Goal: Task Accomplishment & Management: Manage account settings

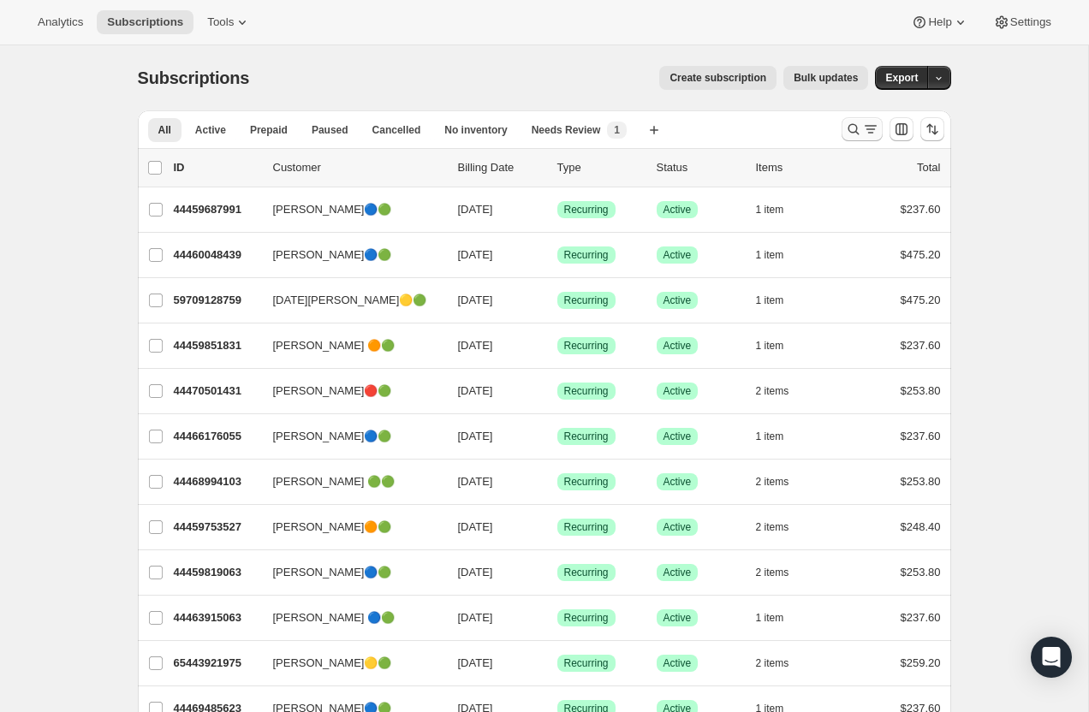
click at [856, 125] on icon "Search and filter results" at bounding box center [853, 129] width 17 height 17
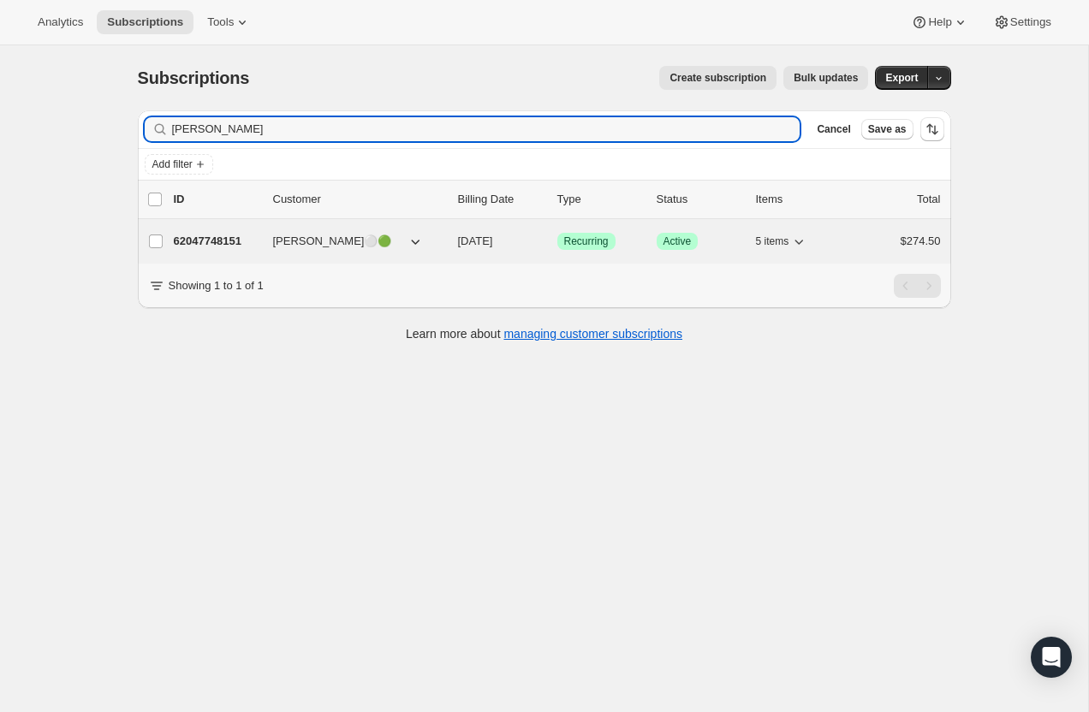
type input "marie ray"
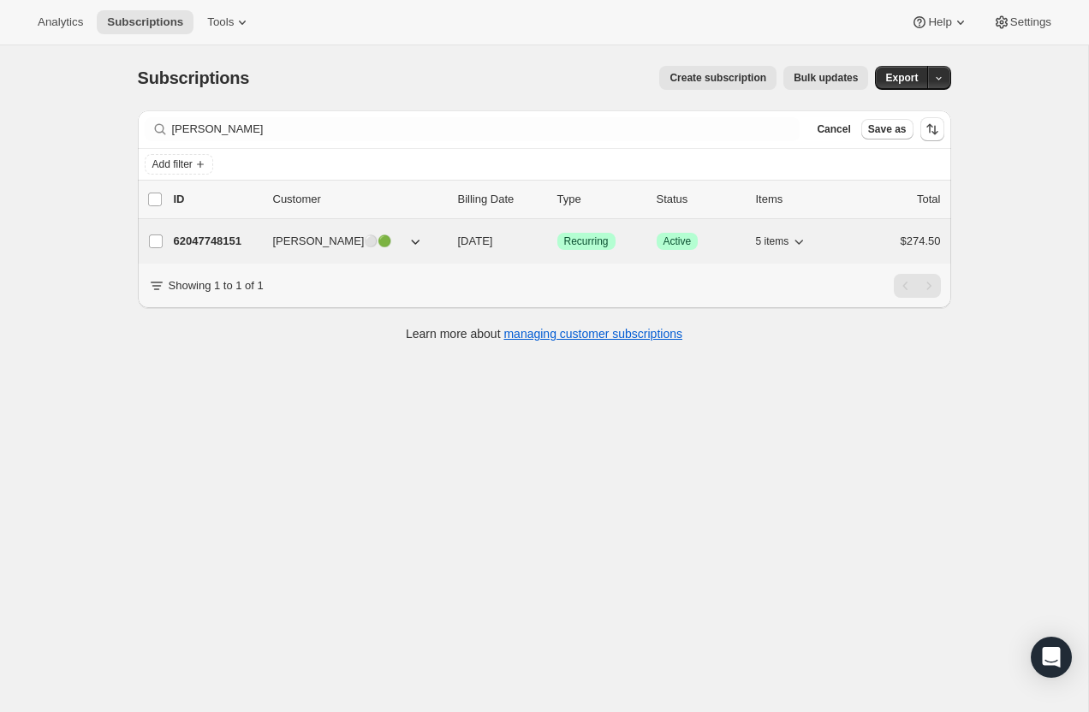
click at [229, 244] on p "62047748151" at bounding box center [217, 241] width 86 height 17
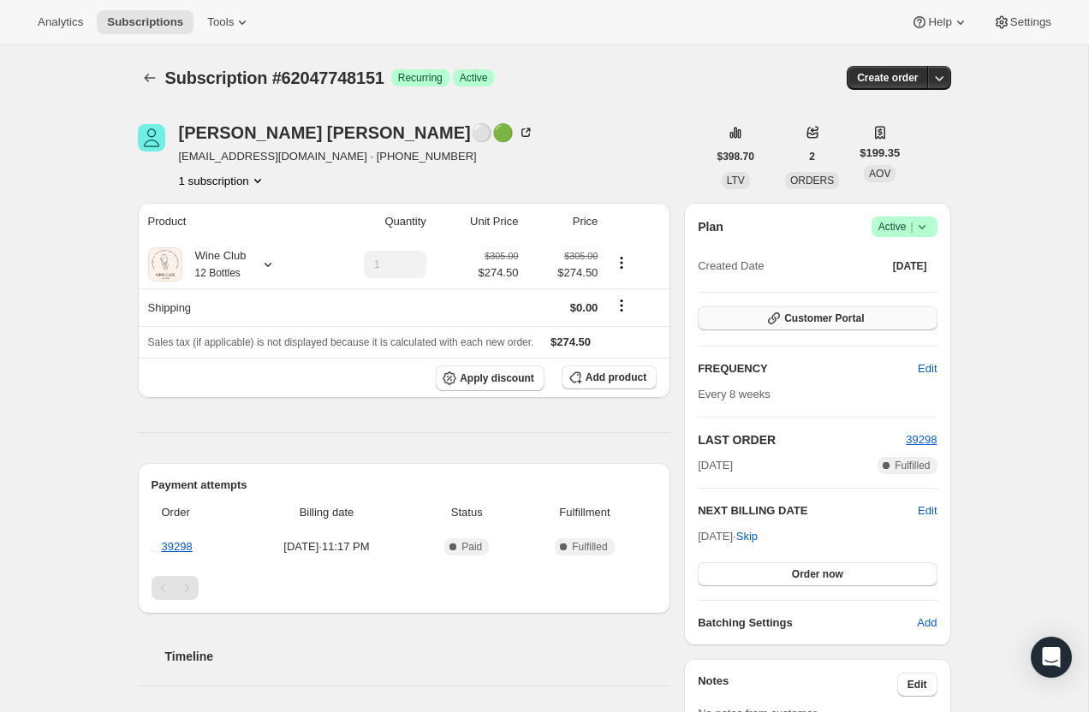
click at [794, 313] on span "Customer Portal" at bounding box center [824, 319] width 80 height 14
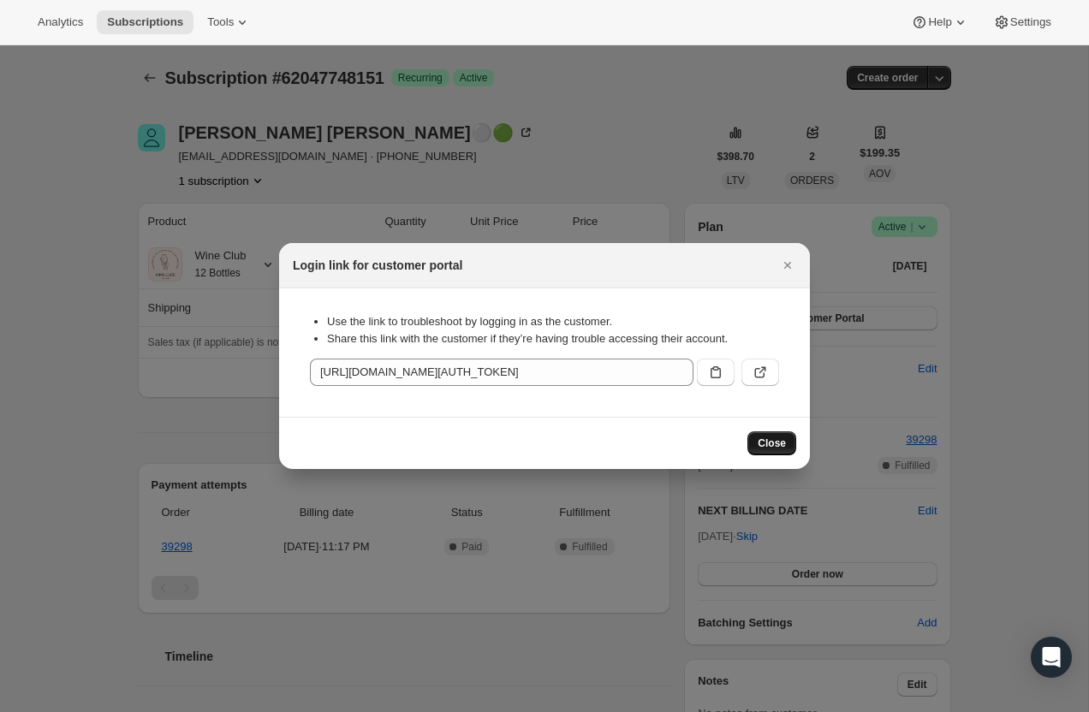
click at [767, 439] on span "Close" at bounding box center [772, 444] width 28 height 14
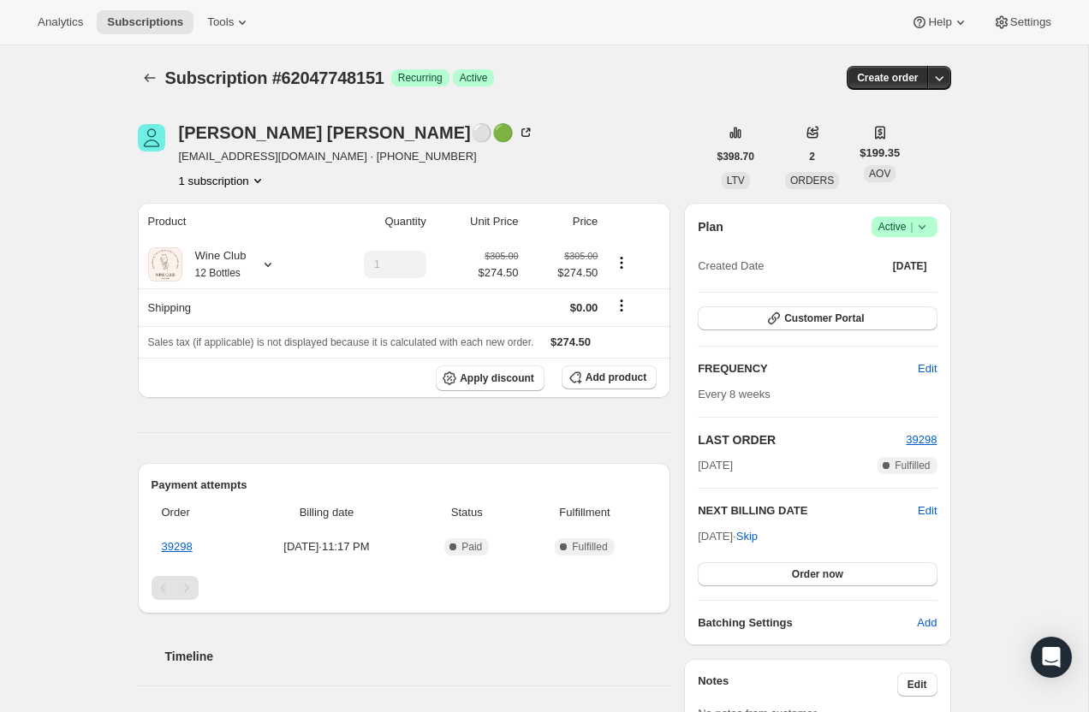
click at [252, 182] on icon "Product actions" at bounding box center [257, 180] width 17 height 17
click at [373, 158] on span "[EMAIL_ADDRESS][DOMAIN_NAME] · [PHONE_NUMBER]" at bounding box center [356, 156] width 355 height 17
click at [241, 137] on div "Marie Raymer⚪🟢" at bounding box center [356, 132] width 355 height 17
click at [246, 22] on icon at bounding box center [242, 23] width 7 height 4
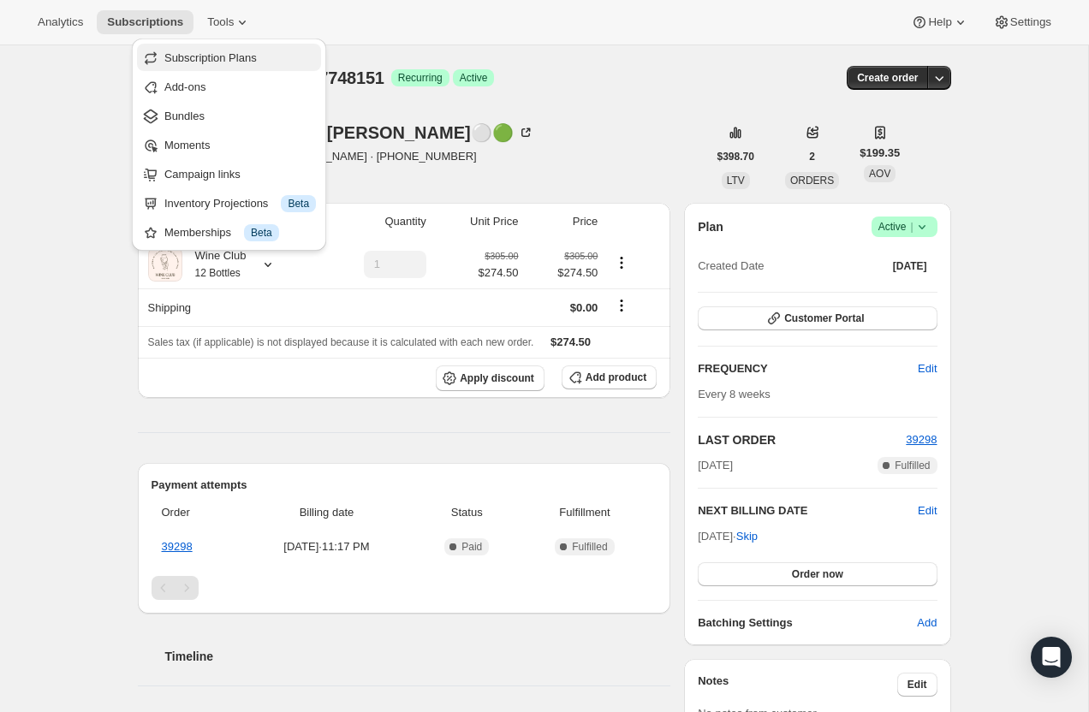
click at [234, 55] on span "Subscription Plans" at bounding box center [210, 57] width 92 height 13
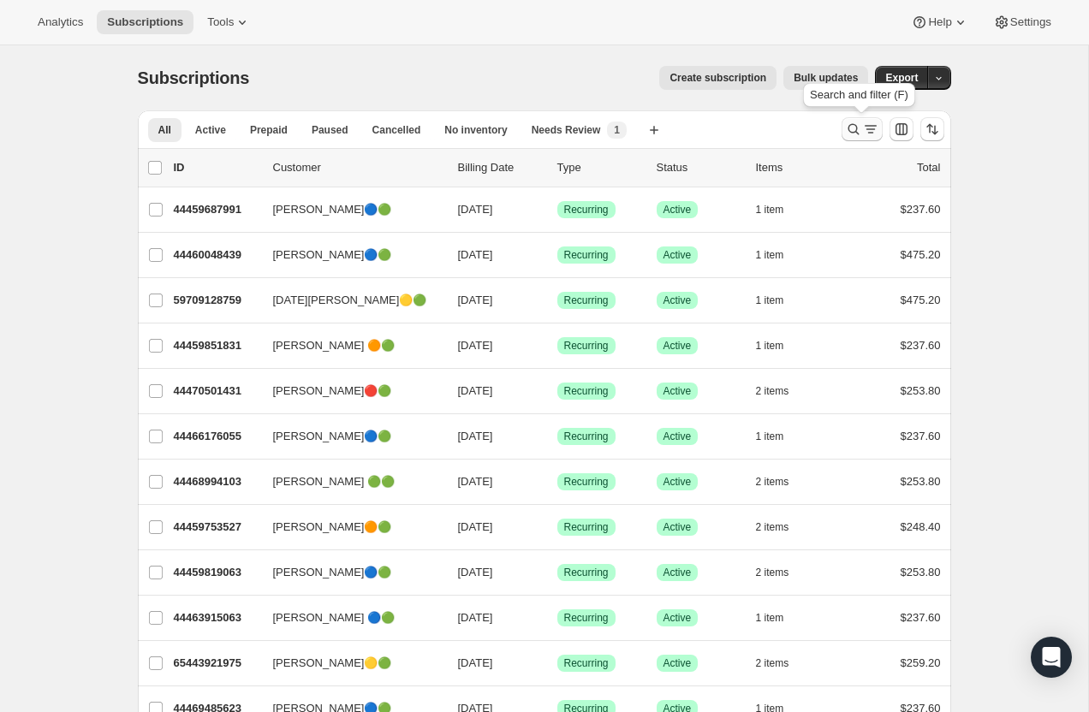
click at [866, 124] on icon "Search and filter results" at bounding box center [870, 129] width 17 height 17
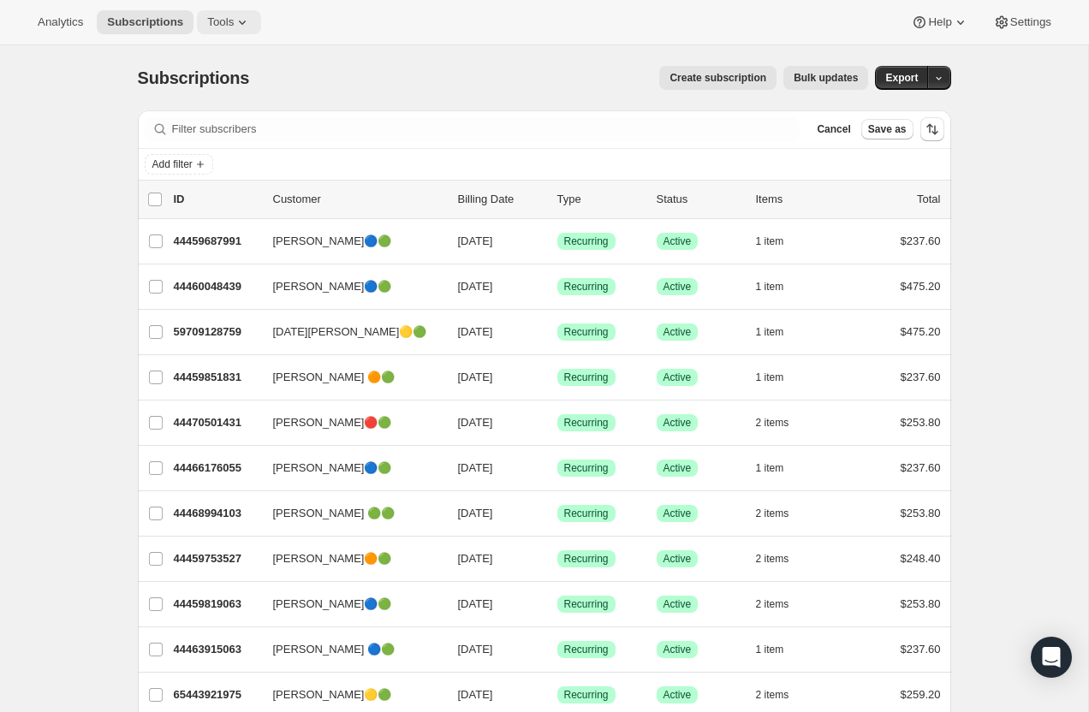
click at [229, 21] on span "Tools" at bounding box center [220, 22] width 27 height 14
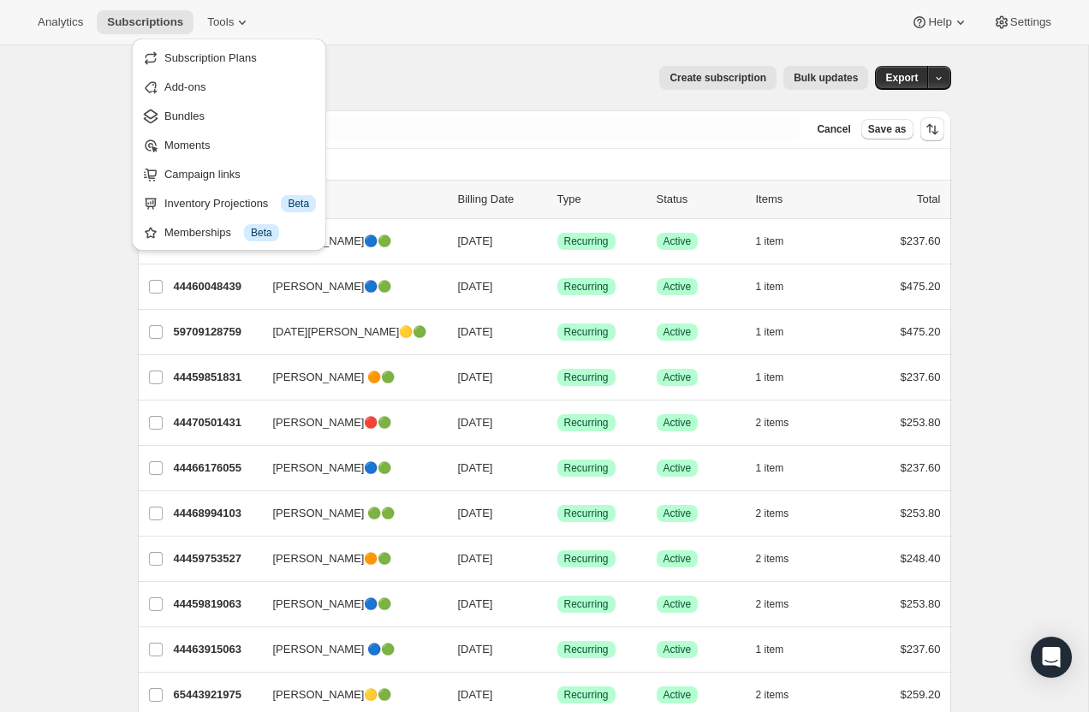
click at [460, 149] on div "Add filter" at bounding box center [544, 164] width 813 height 31
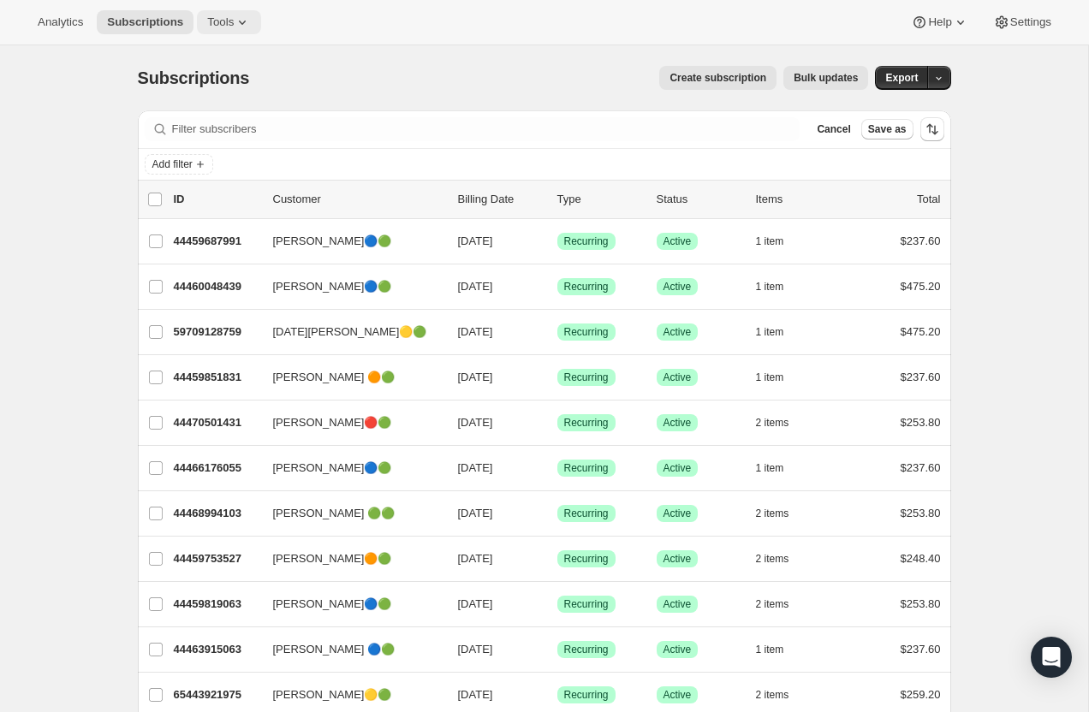
click at [232, 20] on span "Tools" at bounding box center [220, 22] width 27 height 14
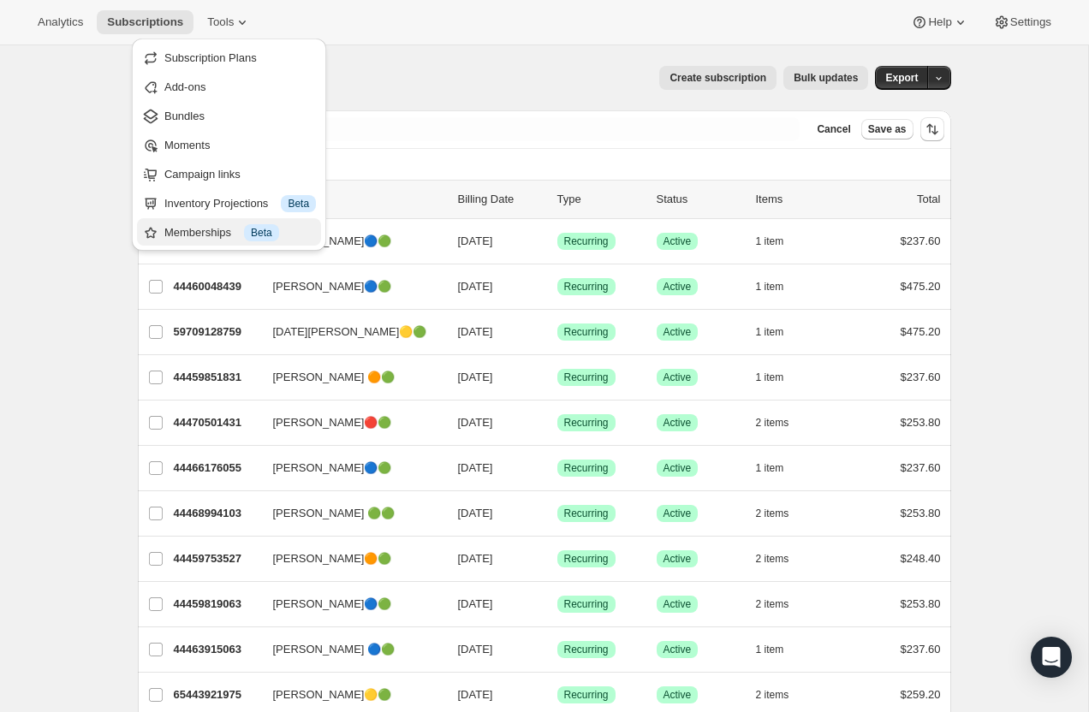
click at [217, 221] on button "Memberships Info Beta" at bounding box center [229, 231] width 184 height 27
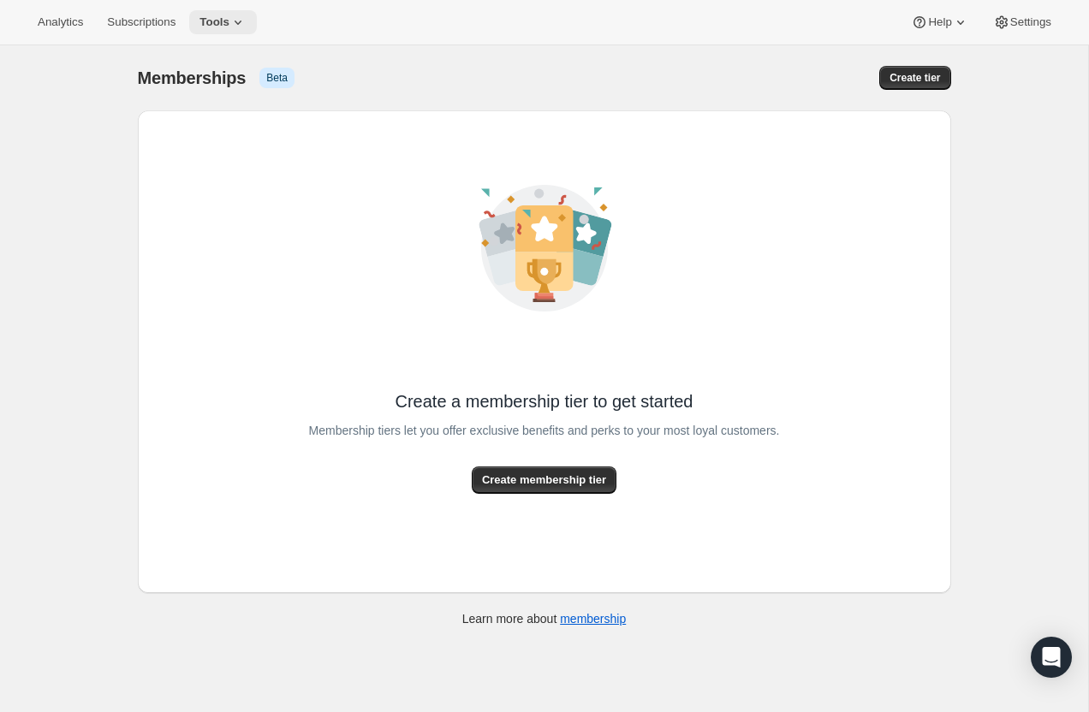
click at [229, 27] on span "Tools" at bounding box center [215, 22] width 30 height 14
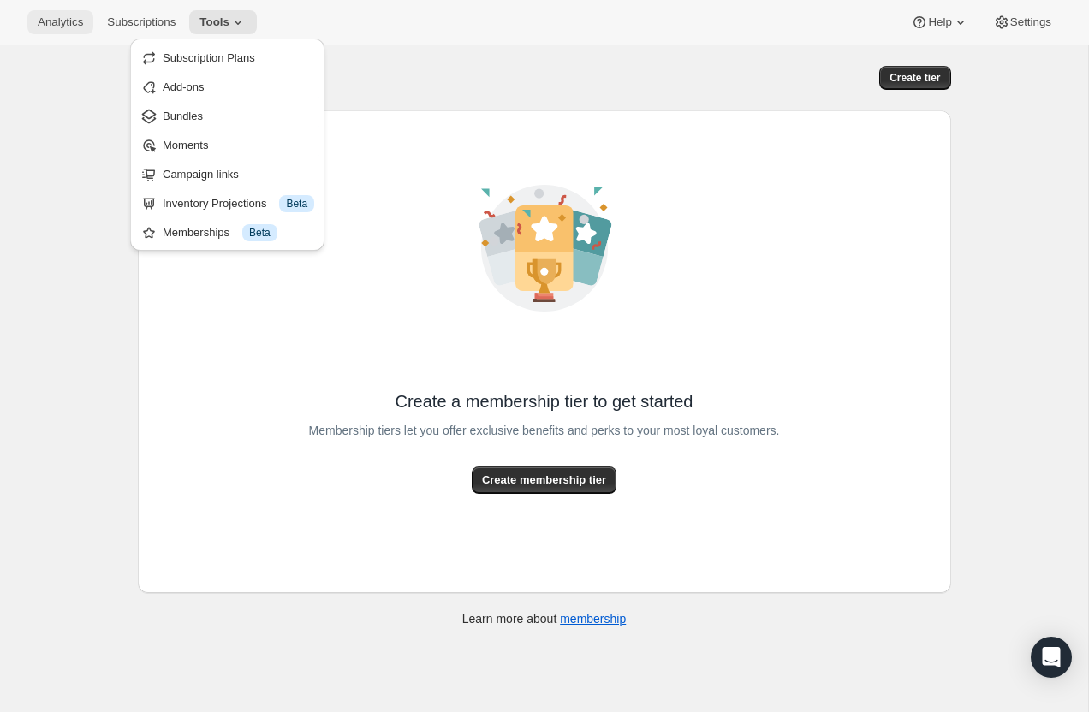
click at [69, 29] on button "Analytics" at bounding box center [60, 22] width 66 height 24
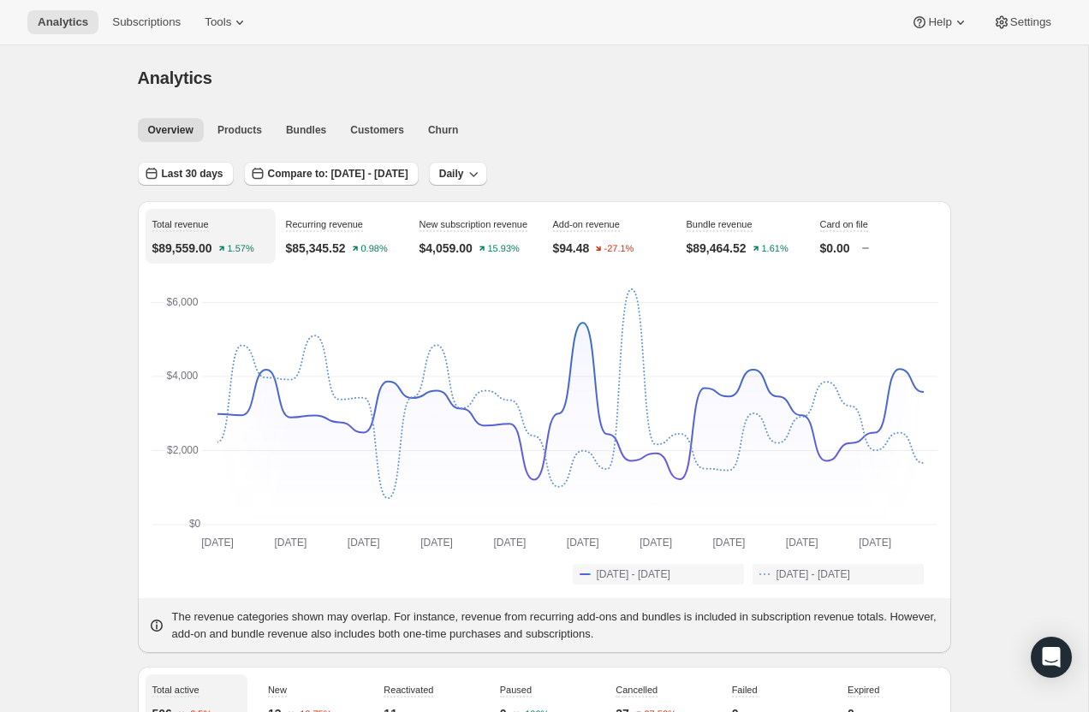
click at [358, 116] on div "Overview Products Bundles Customers Churn More views Overview Products Bundles …" at bounding box center [540, 129] width 824 height 38
click at [368, 127] on span "Customers" at bounding box center [377, 130] width 54 height 14
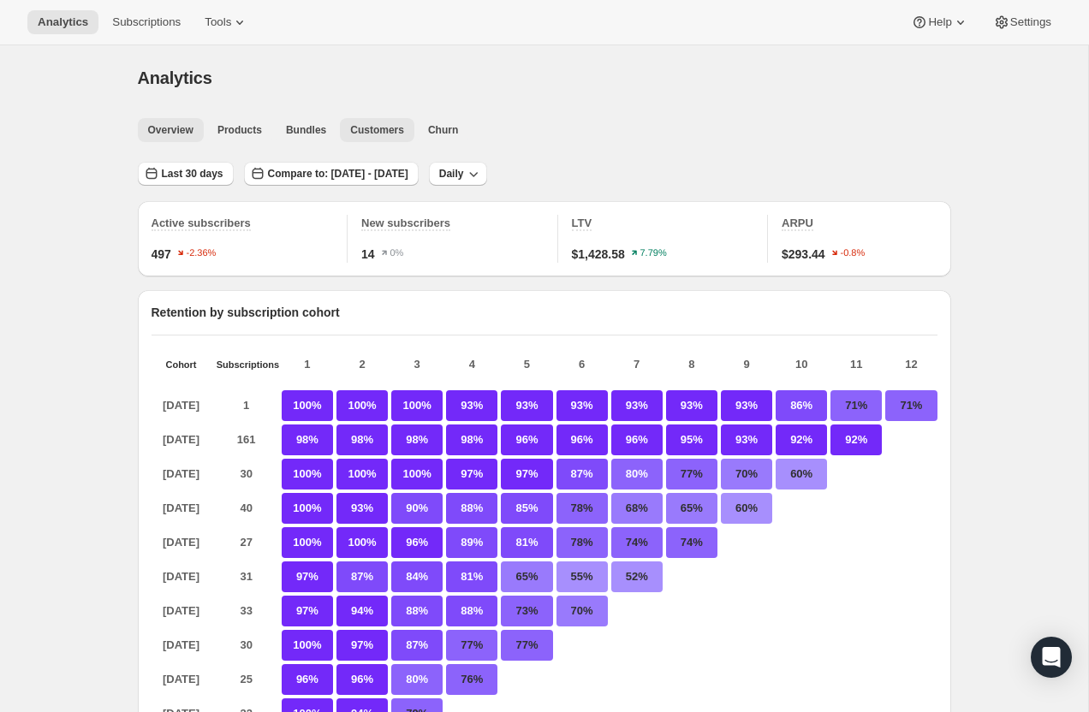
click at [171, 127] on span "Overview" at bounding box center [170, 130] width 45 height 14
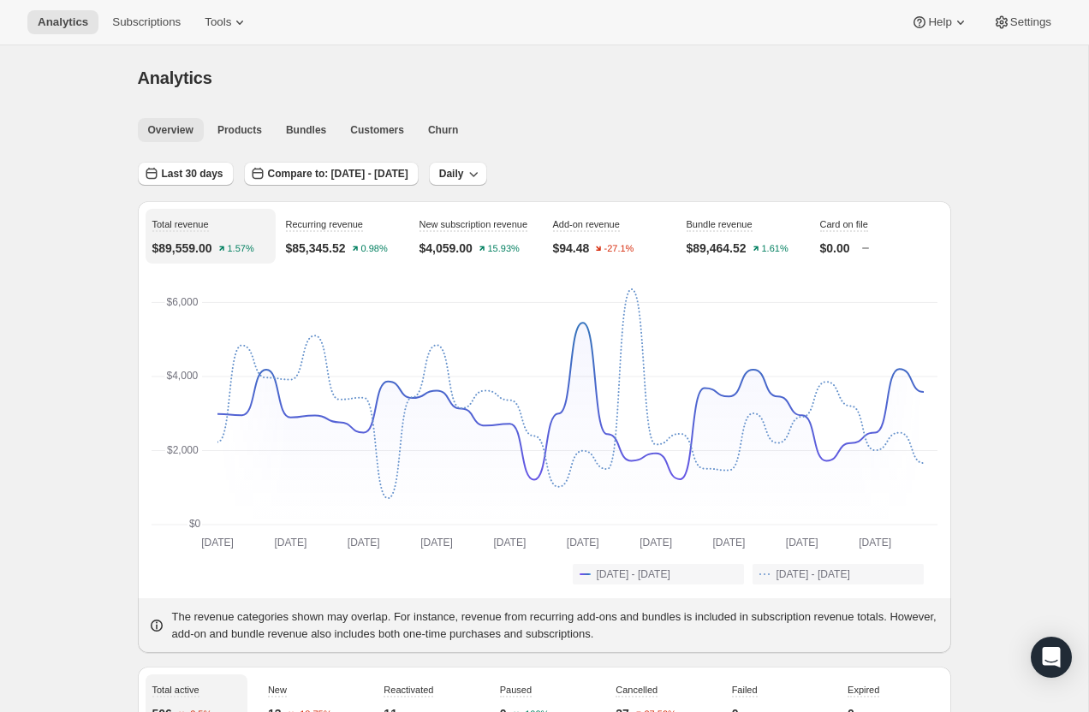
click at [182, 128] on span "Overview" at bounding box center [170, 130] width 45 height 14
click at [247, 134] on span "Products" at bounding box center [240, 130] width 45 height 14
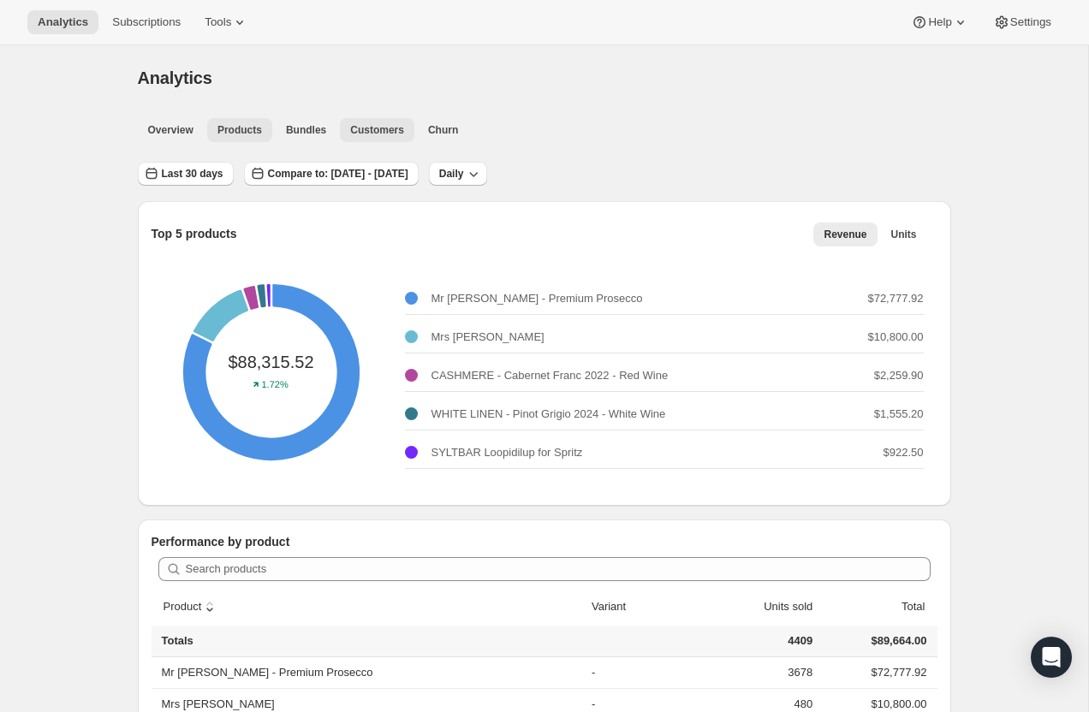
click at [388, 132] on span "Customers" at bounding box center [377, 130] width 54 height 14
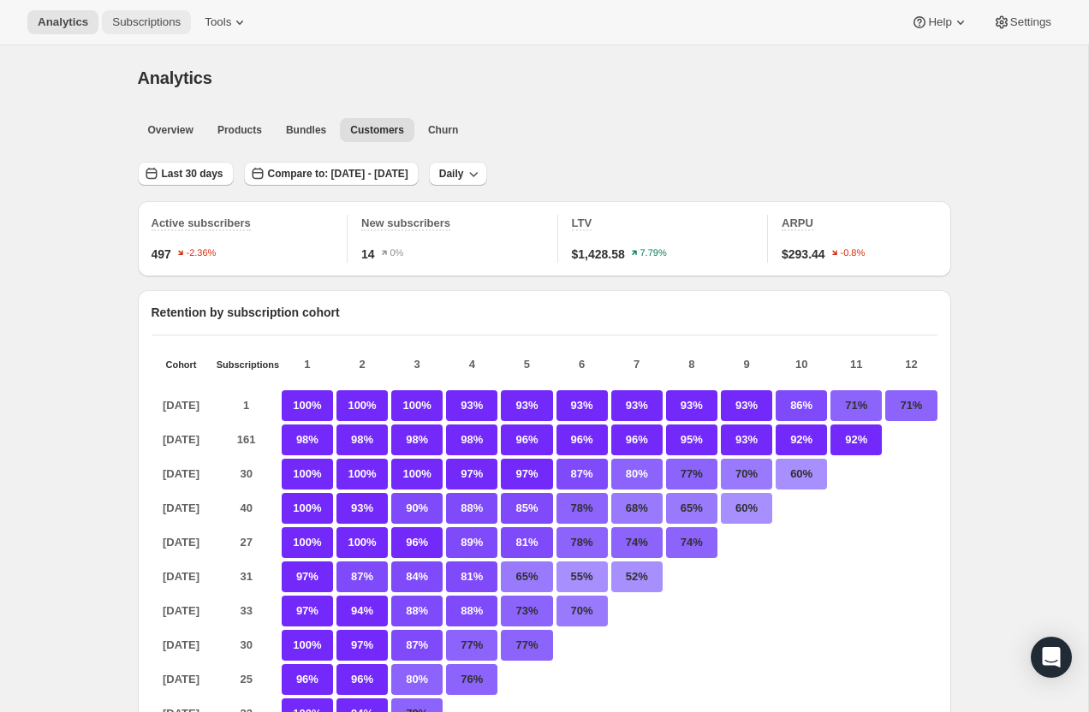
click at [141, 18] on span "Subscriptions" at bounding box center [146, 22] width 69 height 14
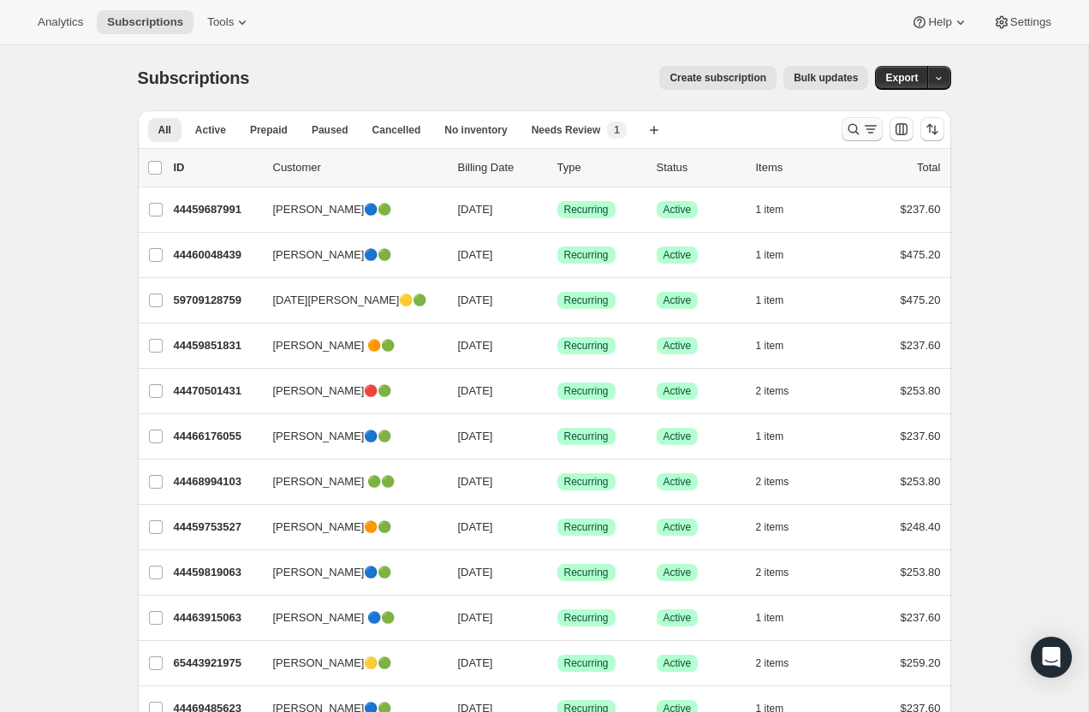
click at [858, 136] on icon "Search and filter results" at bounding box center [853, 129] width 17 height 17
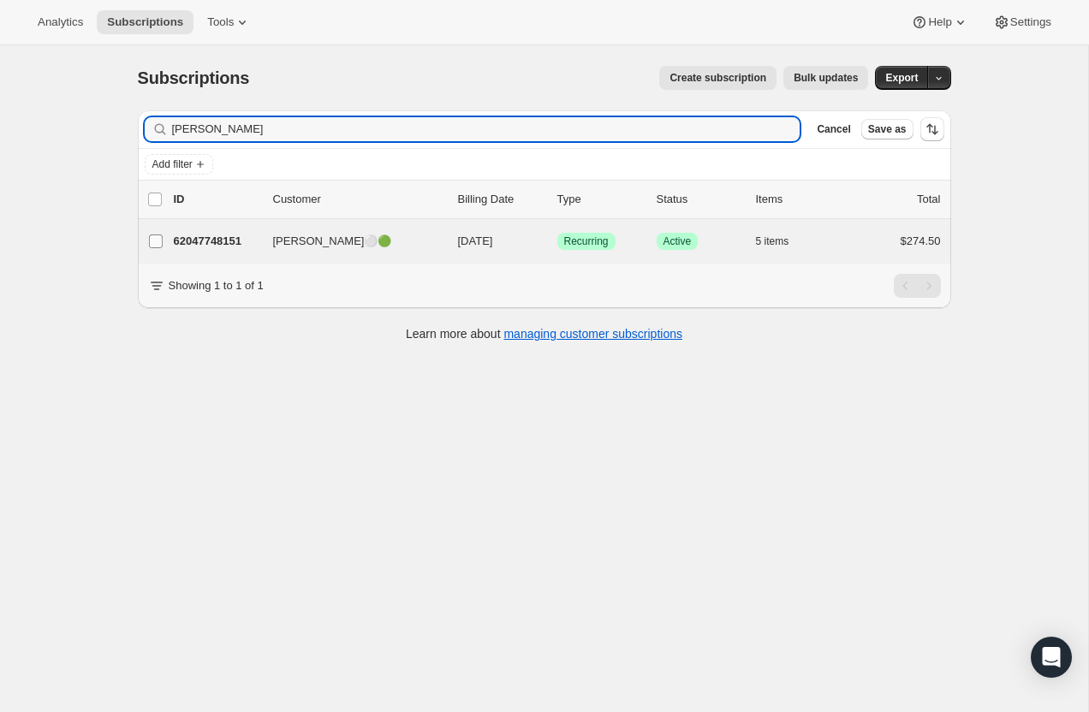
type input "marie raymer"
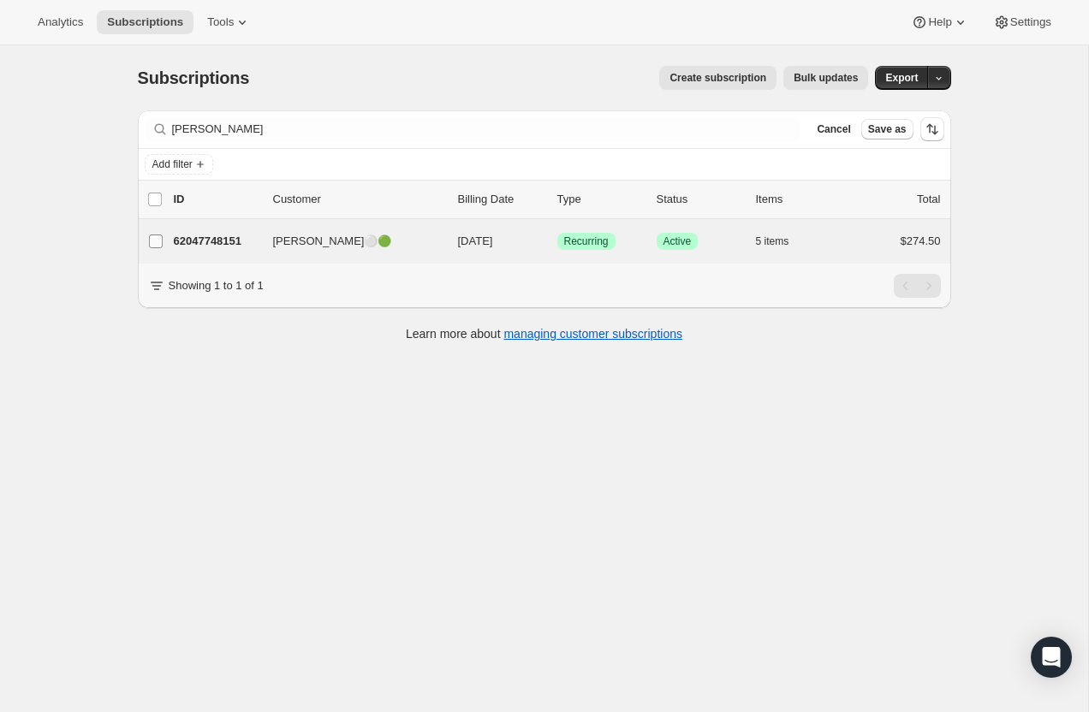
click at [149, 240] on input "[PERSON_NAME]⚪🟢" at bounding box center [156, 242] width 14 height 14
checkbox input "true"
click at [895, 201] on span "Change status" at bounding box center [869, 200] width 71 height 14
select select "15"
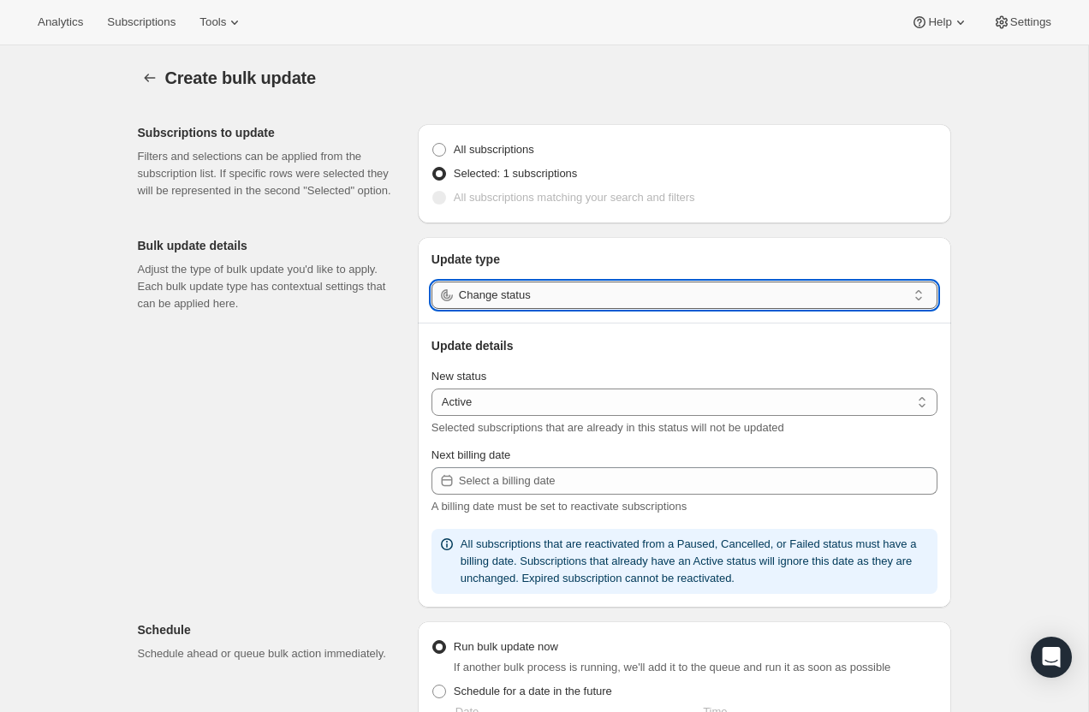
click at [681, 292] on input "Change status" at bounding box center [683, 295] width 448 height 27
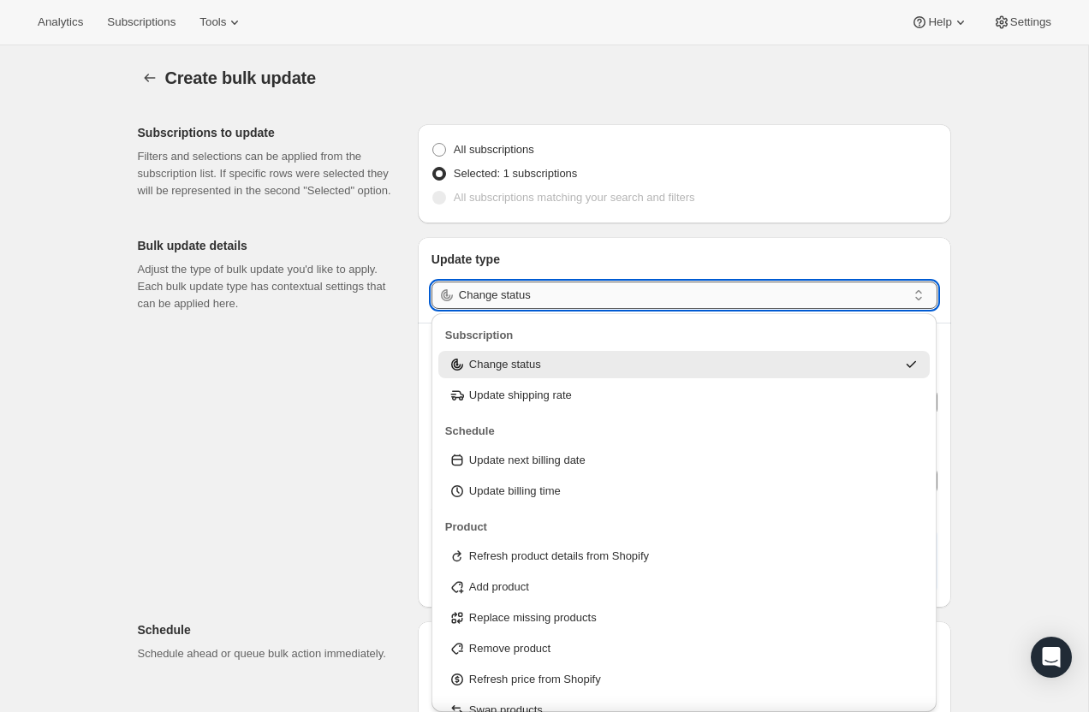
click at [681, 292] on input "Change status" at bounding box center [683, 295] width 448 height 27
click at [1034, 182] on div "Create bulk update. This page is ready Create bulk update Subscriptions to upda…" at bounding box center [544, 623] width 1088 height 1156
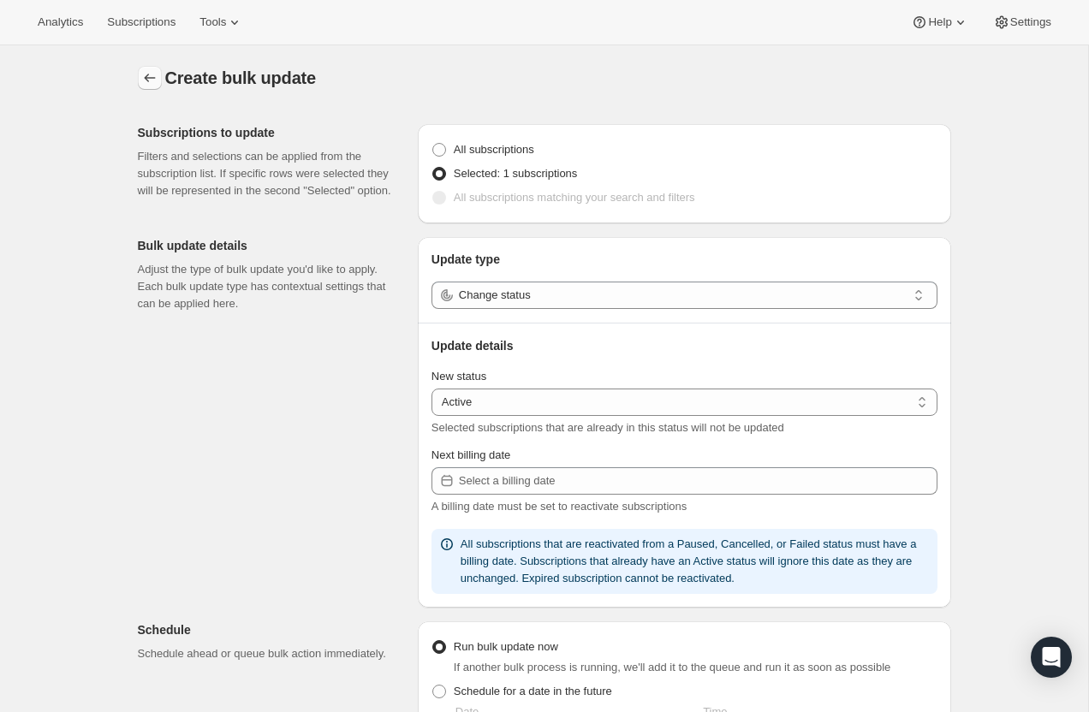
click at [158, 68] on button "button" at bounding box center [150, 78] width 24 height 24
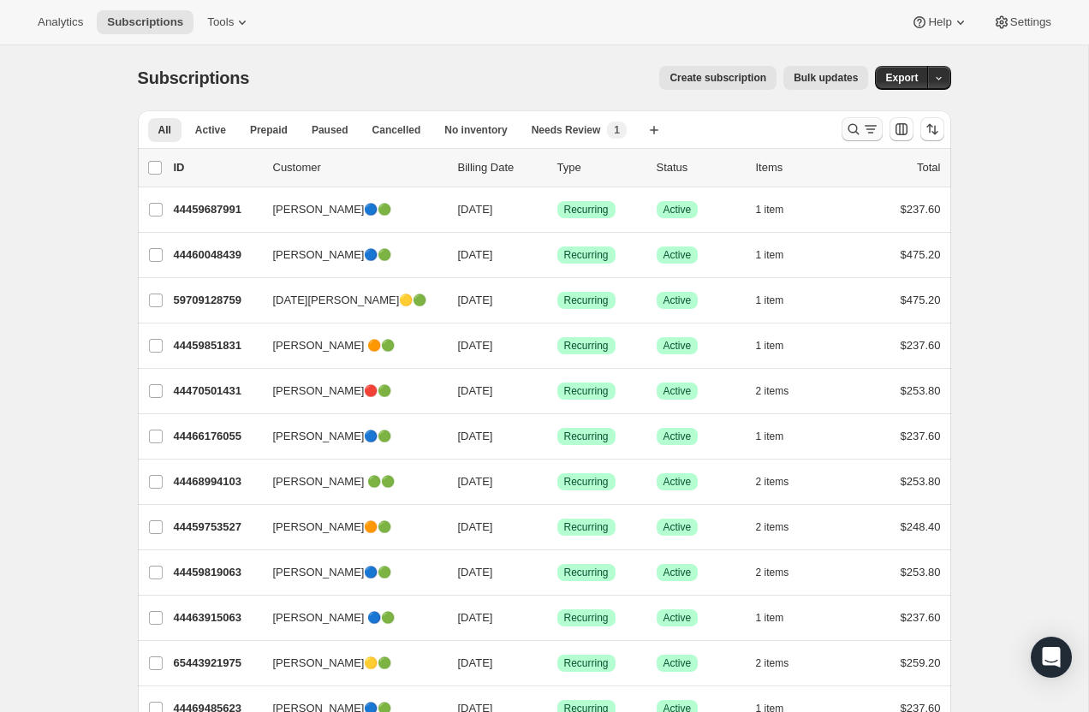
click at [868, 131] on icon "Search and filter results" at bounding box center [870, 129] width 17 height 17
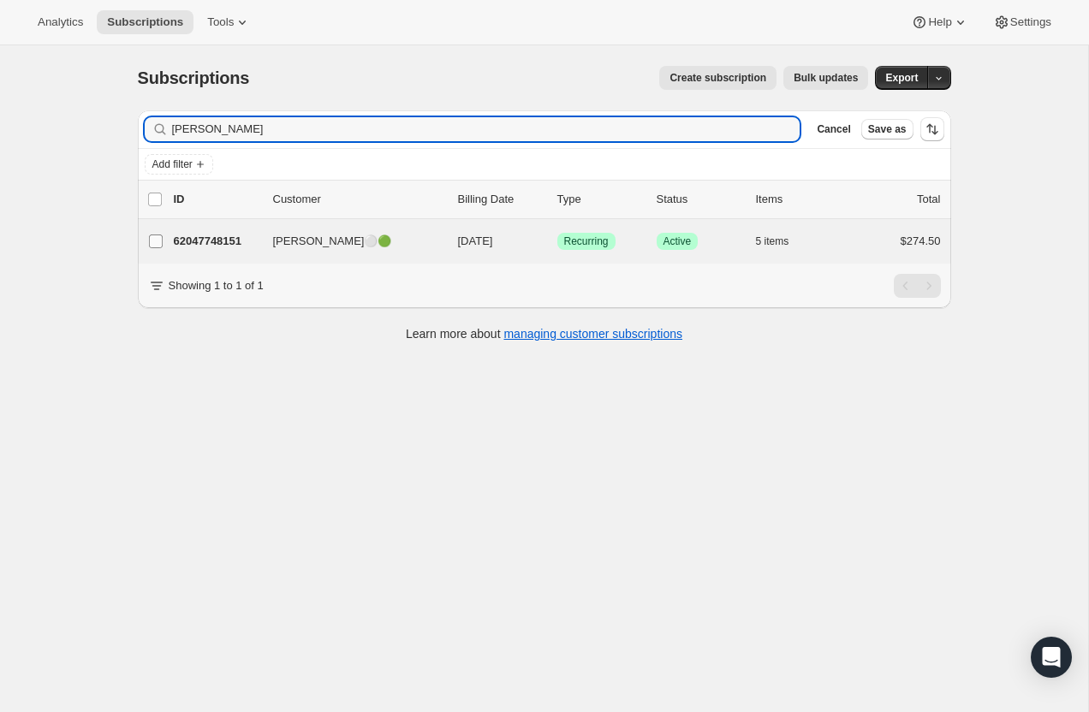
type input "[PERSON_NAME]"
click at [158, 240] on input "[PERSON_NAME]⚪🟢" at bounding box center [156, 242] width 14 height 14
checkbox input "true"
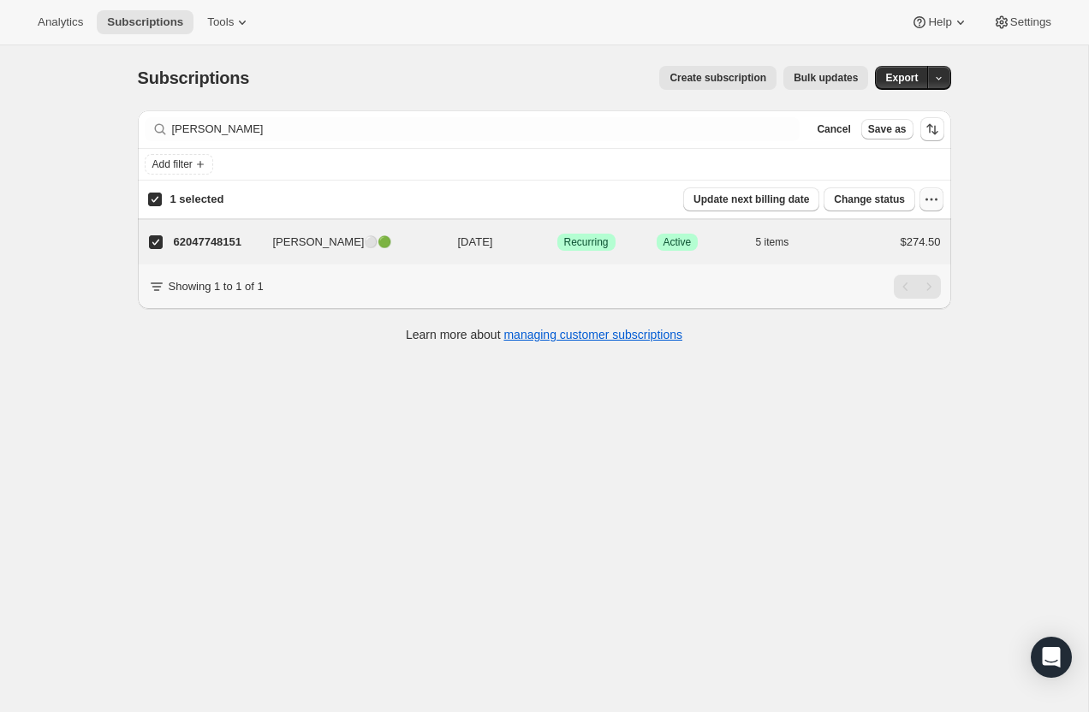
click at [936, 200] on icon "button" at bounding box center [931, 199] width 17 height 17
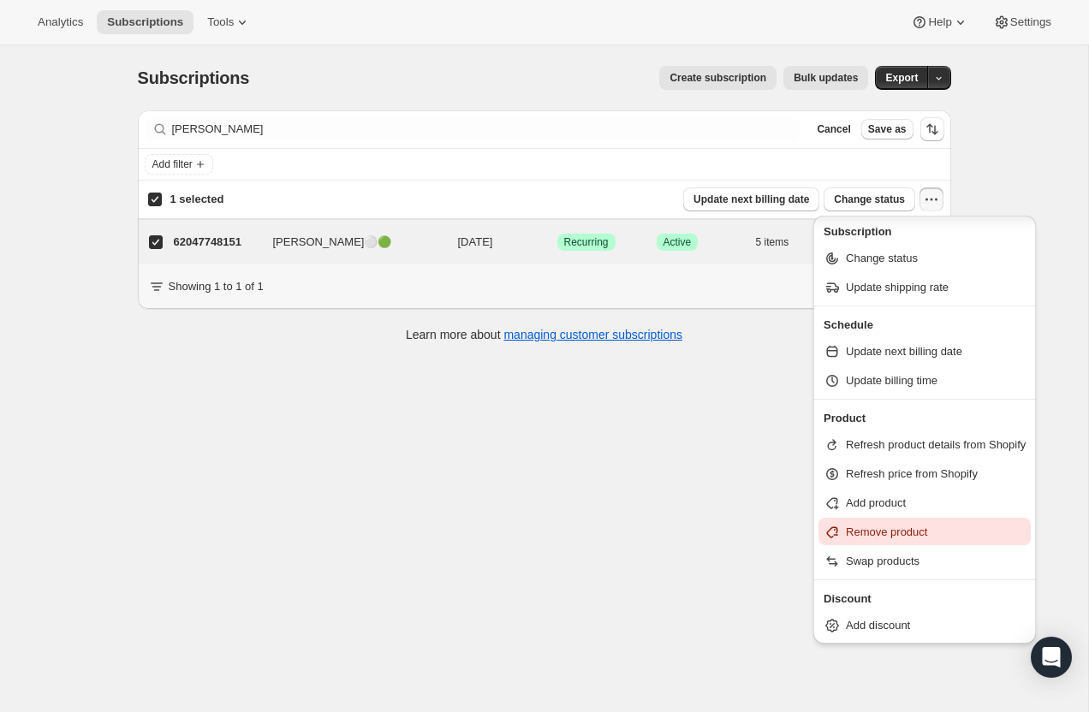
scroll to position [2, 0]
click at [227, 235] on p "62047748151" at bounding box center [217, 242] width 86 height 17
checkbox input "false"
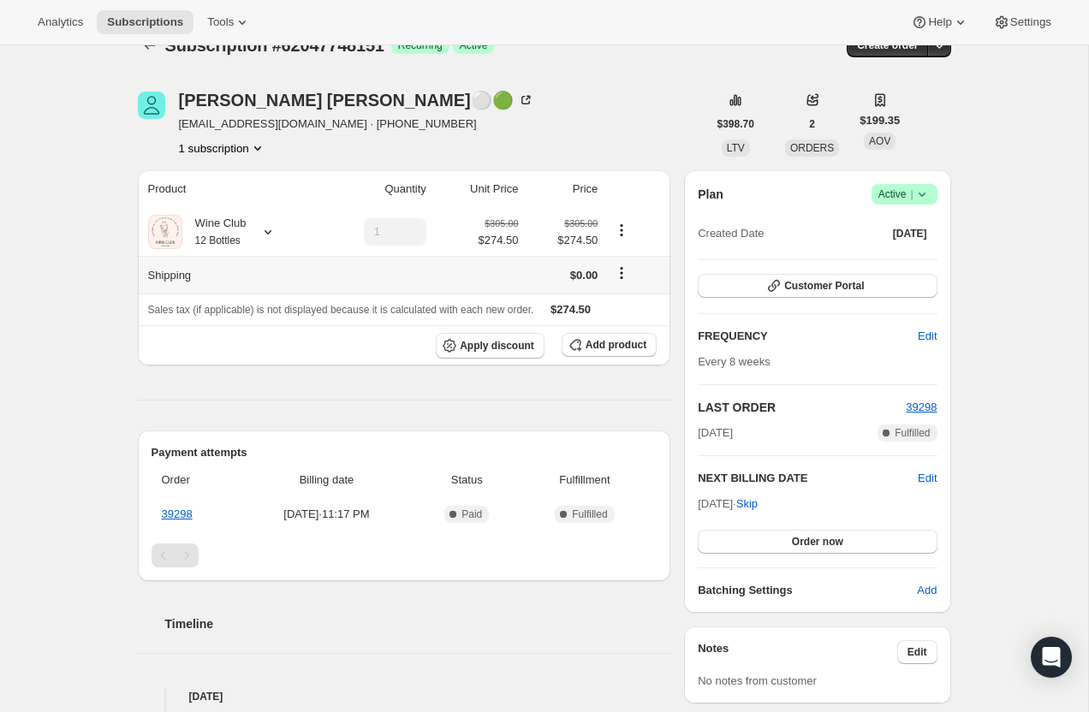
scroll to position [35, 0]
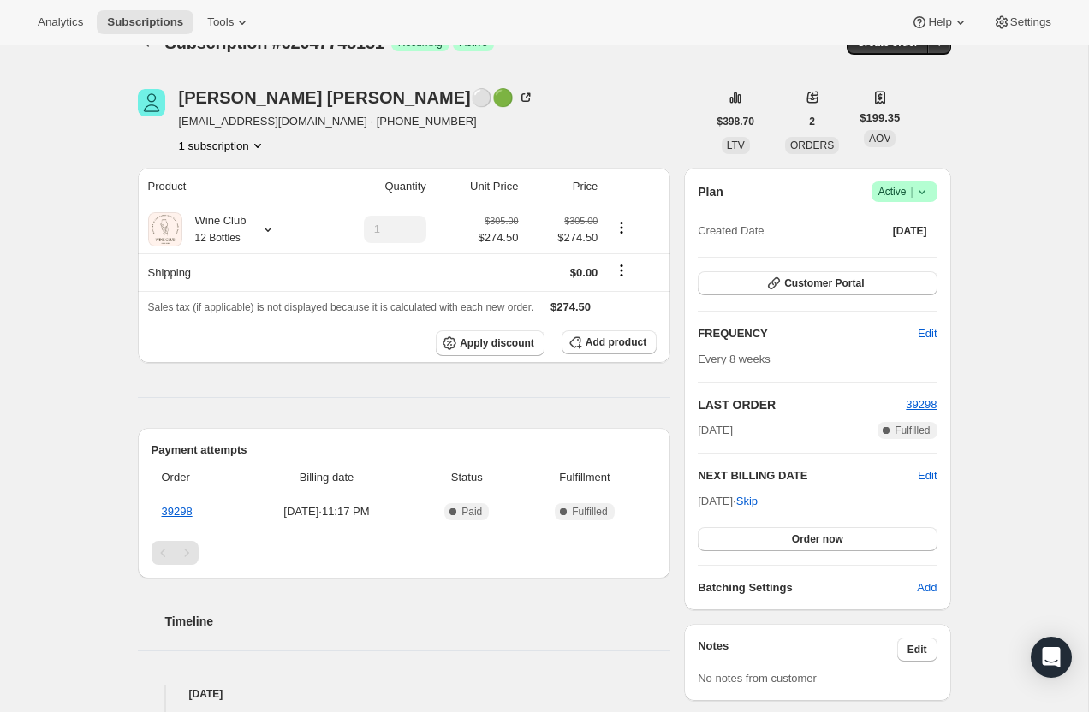
click at [916, 189] on icon at bounding box center [922, 191] width 17 height 17
click at [904, 251] on span "Cancel subscription" at bounding box center [899, 254] width 97 height 13
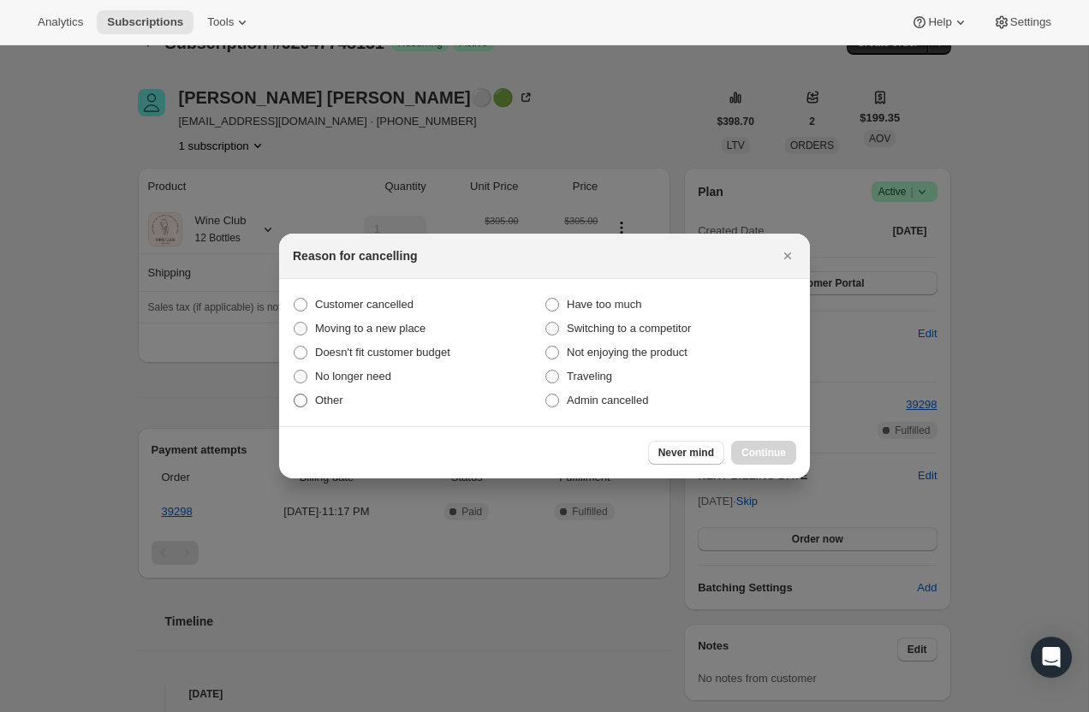
click at [306, 401] on span ":rc4:" at bounding box center [301, 401] width 14 height 14
click at [295, 395] on input "Other" at bounding box center [294, 394] width 1 height 1
radio input "true"
click at [735, 453] on button "Continue" at bounding box center [763, 453] width 65 height 24
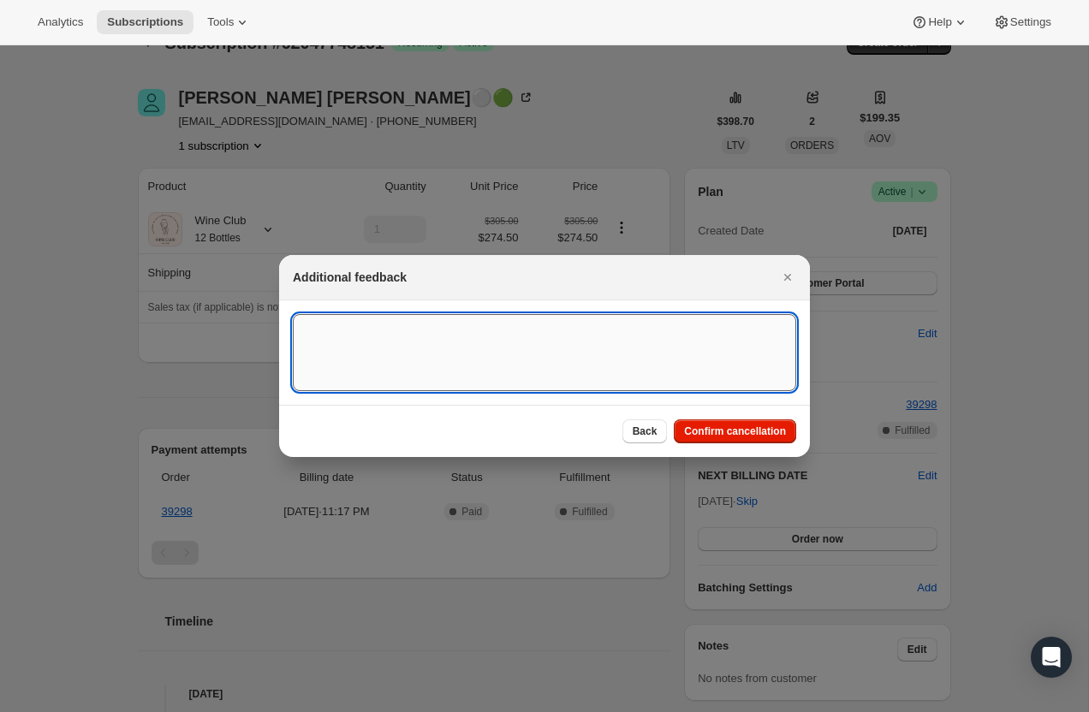
click at [447, 342] on textarea ":rc4:" at bounding box center [545, 352] width 504 height 77
type textarea "loves [PERSON_NAME]"
click at [714, 434] on span "Confirm cancellation" at bounding box center [735, 432] width 102 height 14
